Goal: Check status: Check status

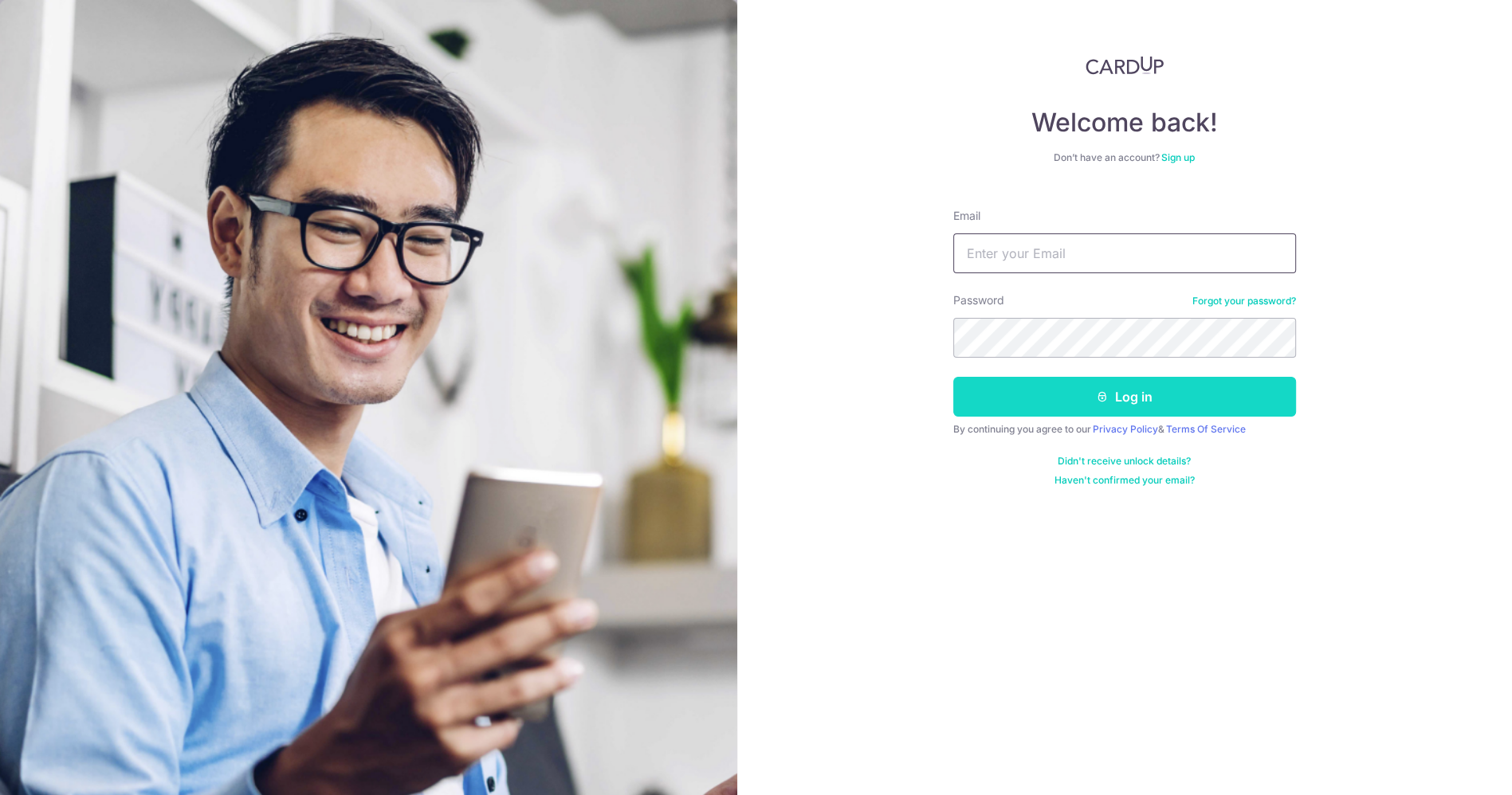
type input "[EMAIL_ADDRESS][DOMAIN_NAME]"
click at [1081, 411] on button "Log in" at bounding box center [1124, 397] width 342 height 40
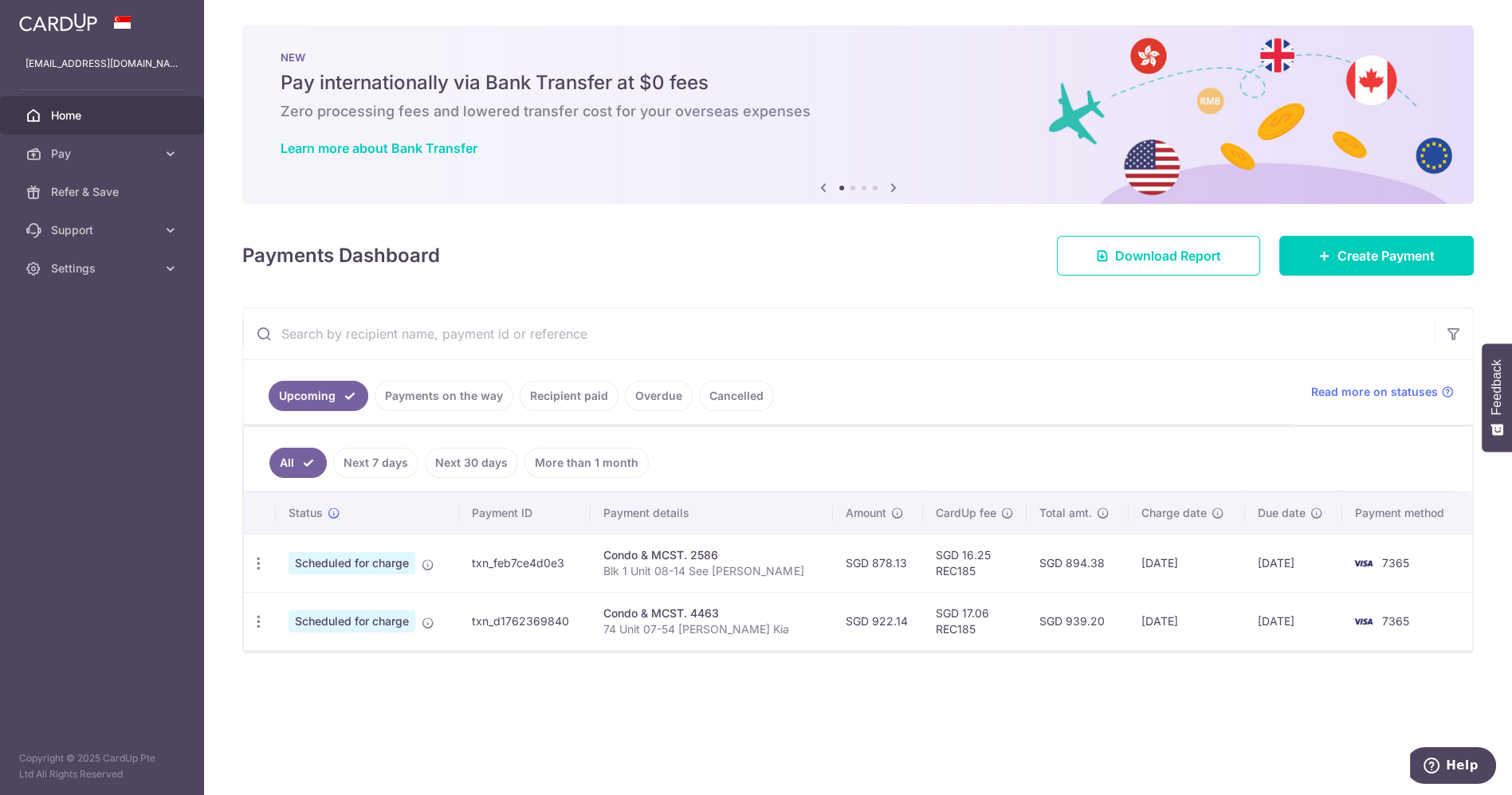
click at [589, 397] on link "Recipient paid" at bounding box center [569, 396] width 99 height 30
